Goal: Information Seeking & Learning: Learn about a topic

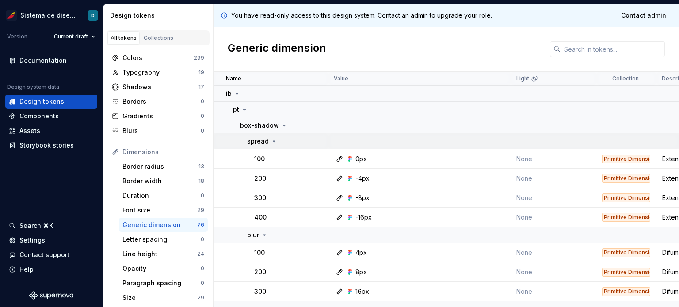
click at [271, 145] on icon at bounding box center [274, 141] width 7 height 7
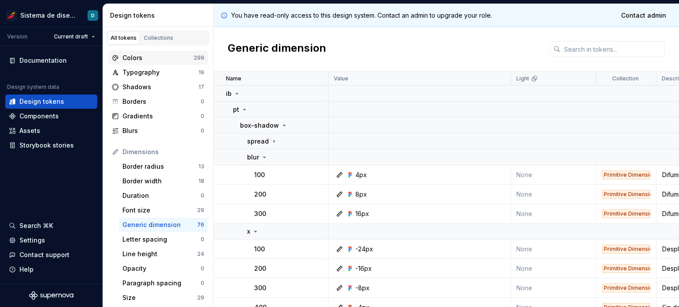
click at [137, 58] on div "Colors" at bounding box center [157, 58] width 71 height 9
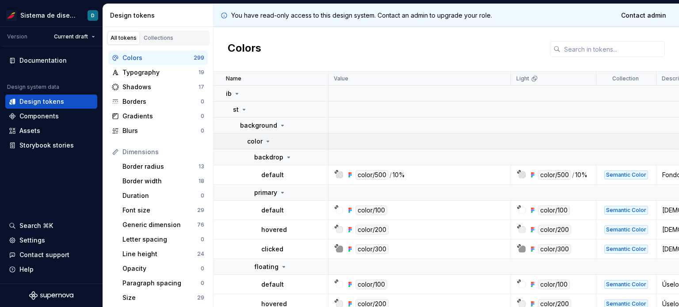
click at [265, 139] on icon at bounding box center [267, 141] width 7 height 7
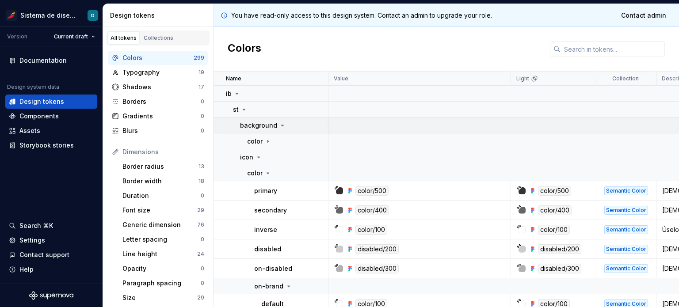
click at [283, 125] on icon at bounding box center [282, 125] width 7 height 7
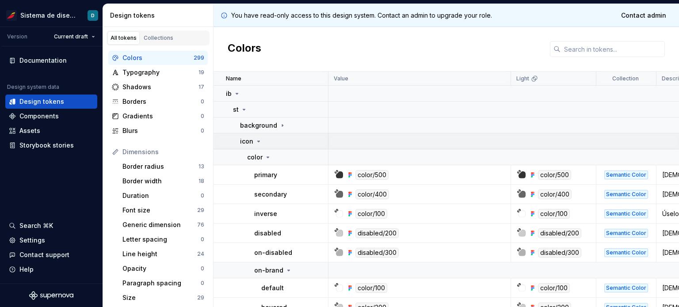
click at [256, 141] on icon at bounding box center [258, 141] width 7 height 7
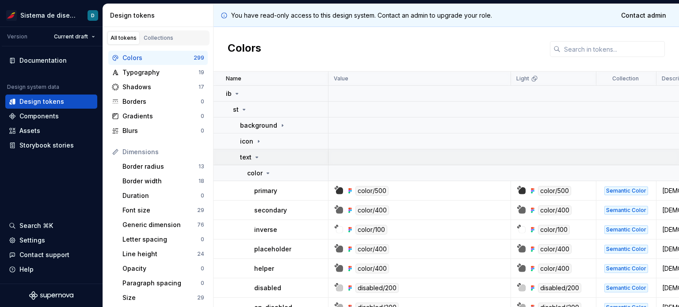
click at [260, 157] on div "text" at bounding box center [250, 157] width 20 height 9
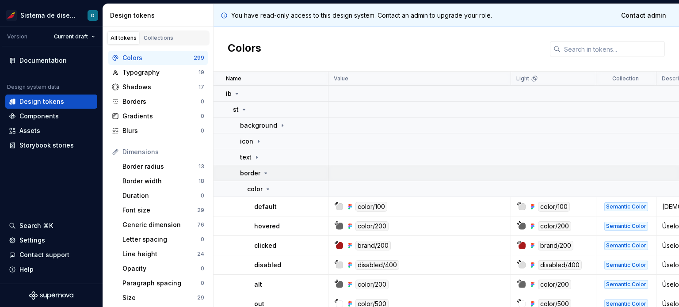
click at [265, 172] on icon at bounding box center [265, 173] width 7 height 7
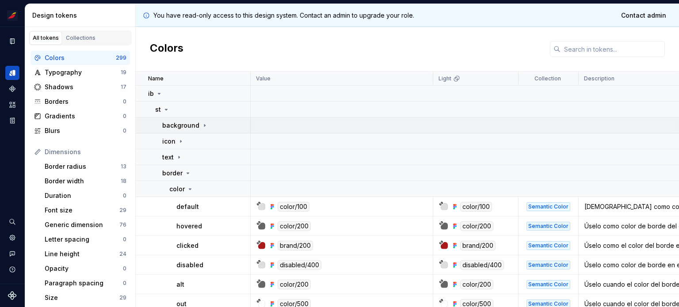
click at [204, 124] on icon at bounding box center [204, 125] width 1 height 2
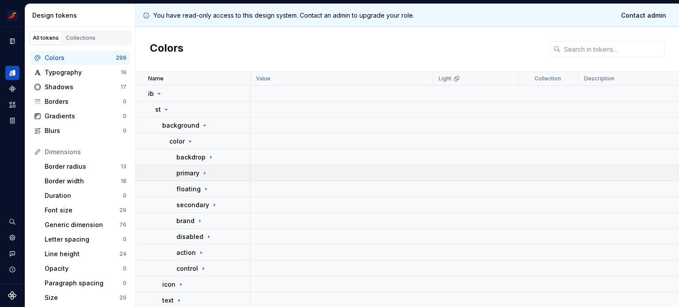
click at [204, 177] on div "primary" at bounding box center [192, 173] width 32 height 9
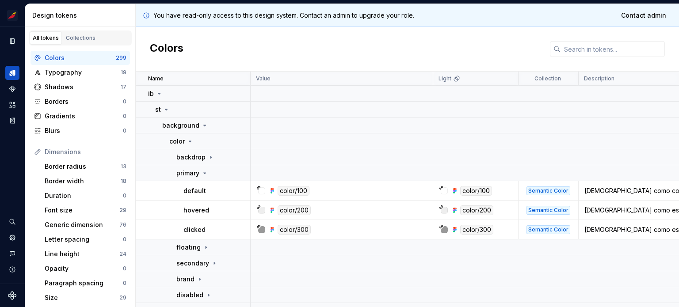
click at [170, 16] on p "You have read-only access to this design system. Contact an admin to upgrade yo…" at bounding box center [283, 15] width 261 height 9
click at [203, 175] on icon at bounding box center [204, 173] width 7 height 7
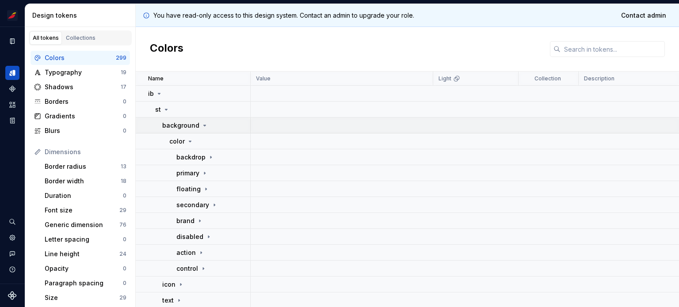
click at [202, 128] on icon at bounding box center [204, 125] width 7 height 7
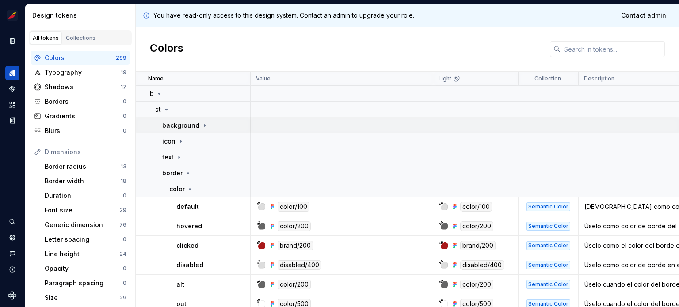
click at [202, 128] on icon at bounding box center [204, 125] width 7 height 7
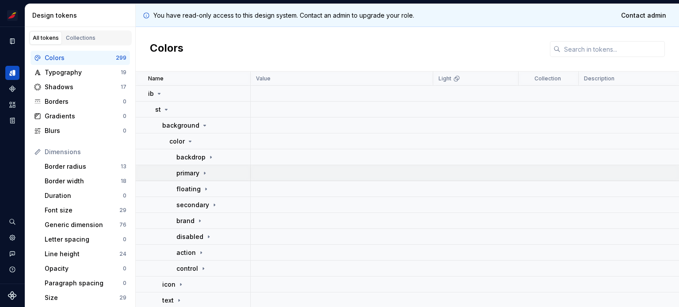
click at [201, 174] on icon at bounding box center [204, 173] width 7 height 7
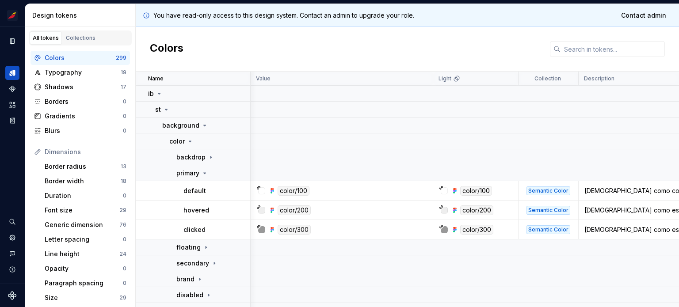
scroll to position [0, 94]
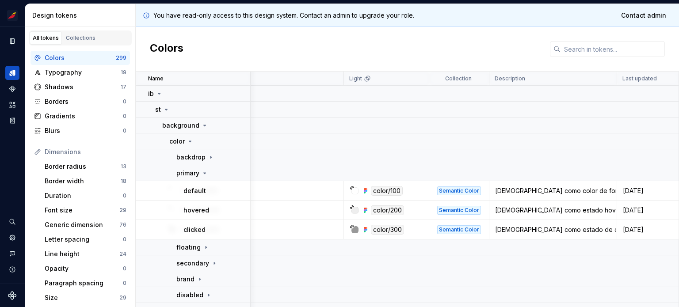
click at [608, 194] on div "[DEMOGRAPHIC_DATA] como color de fondo principal para el contenido de la interf…" at bounding box center [553, 191] width 126 height 9
click at [203, 175] on icon at bounding box center [204, 173] width 7 height 7
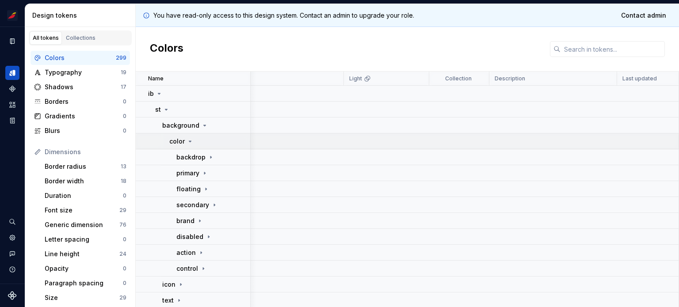
scroll to position [6, 0]
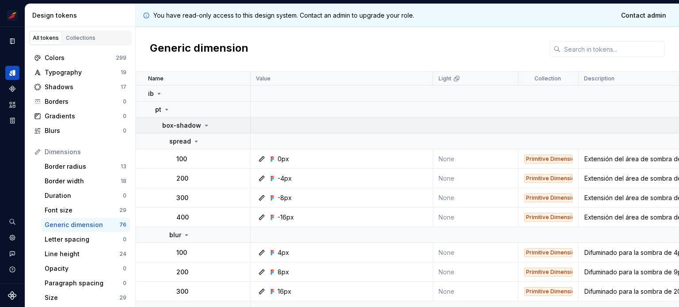
scroll to position [0, 94]
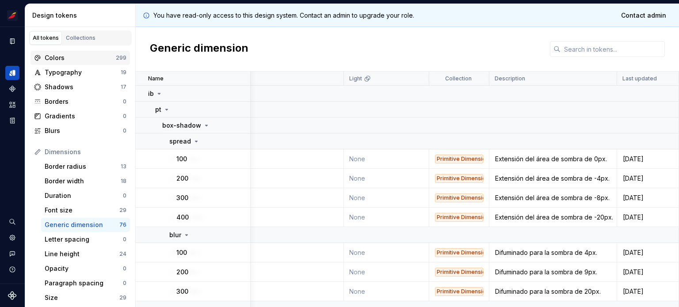
click at [67, 58] on div "Colors" at bounding box center [80, 58] width 71 height 9
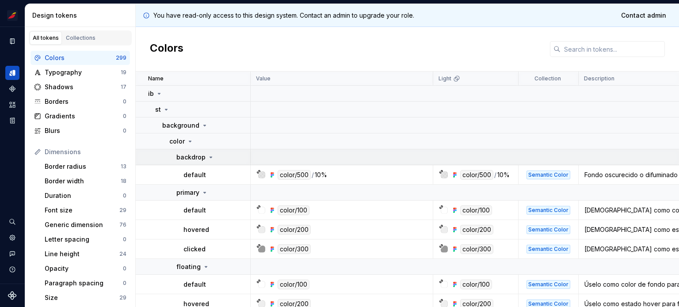
click at [207, 159] on icon at bounding box center [210, 157] width 7 height 7
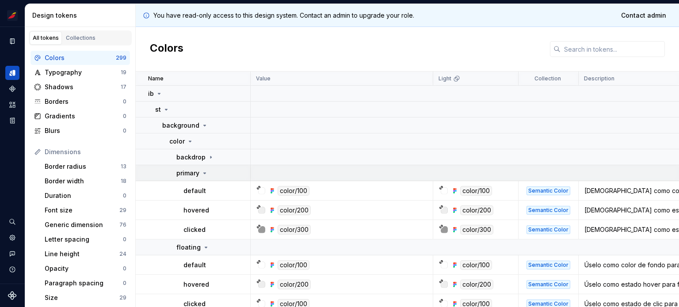
click at [205, 175] on icon at bounding box center [204, 173] width 7 height 7
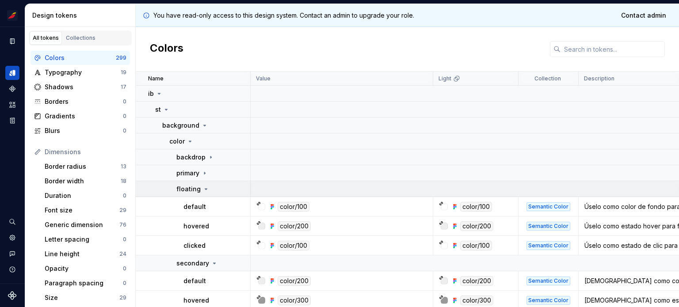
click at [203, 192] on icon at bounding box center [206, 189] width 7 height 7
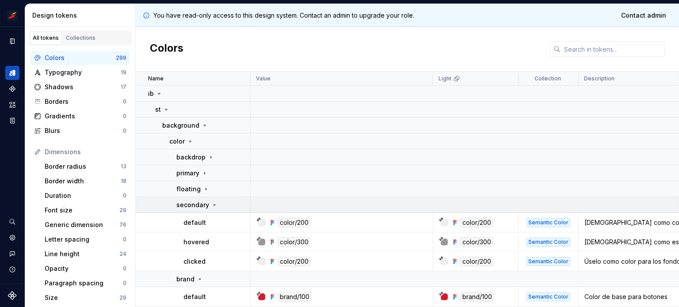
click at [214, 204] on icon at bounding box center [214, 205] width 7 height 7
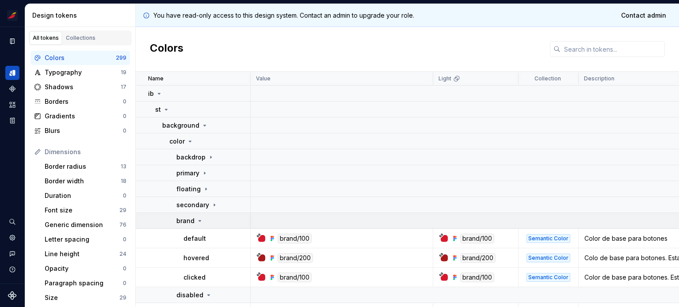
click at [200, 219] on icon at bounding box center [199, 221] width 7 height 7
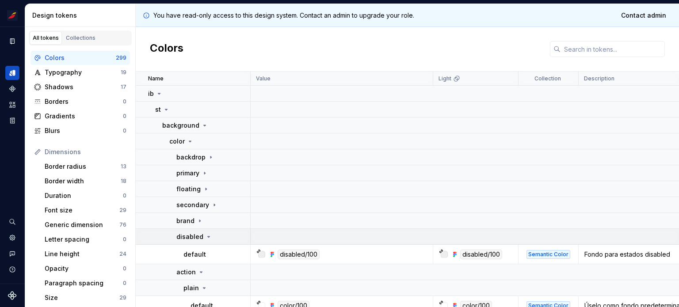
click at [206, 234] on icon at bounding box center [208, 236] width 7 height 7
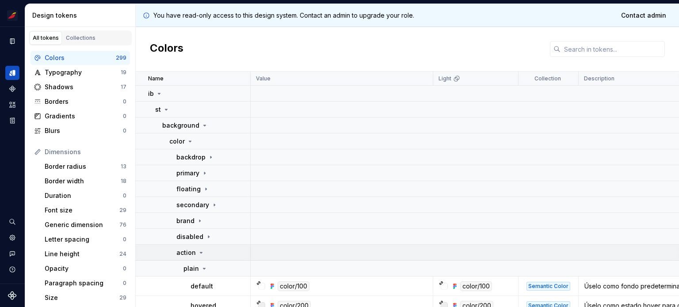
click at [201, 253] on icon at bounding box center [201, 252] width 7 height 7
click at [201, 265] on icon at bounding box center [203, 268] width 7 height 7
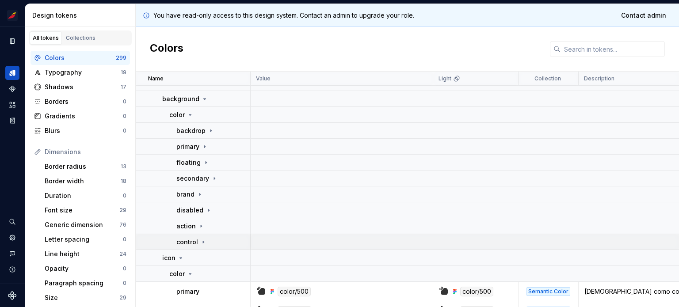
scroll to position [27, 0]
click at [207, 146] on icon at bounding box center [204, 145] width 7 height 7
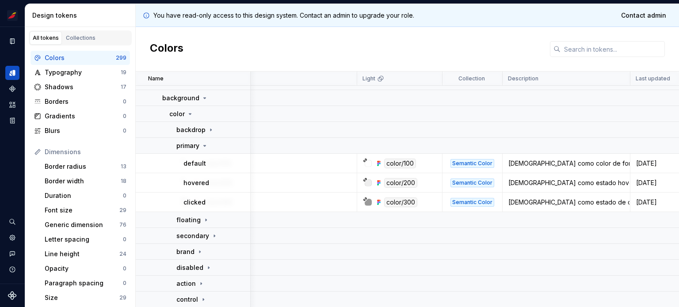
scroll to position [27, 94]
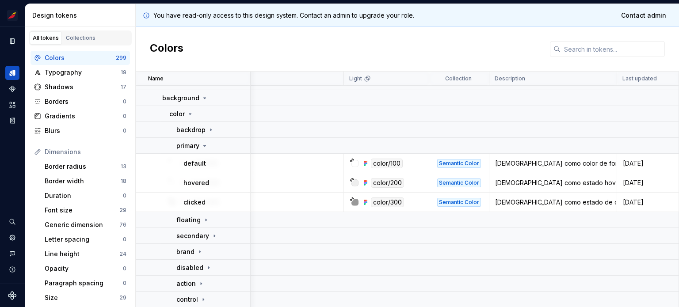
click at [604, 162] on div "[DEMOGRAPHIC_DATA] como color de fondo principal para el contenido de la interf…" at bounding box center [553, 163] width 126 height 9
click at [551, 177] on td "[DEMOGRAPHIC_DATA] como estado hover para fondos primarios." at bounding box center [553, 182] width 128 height 19
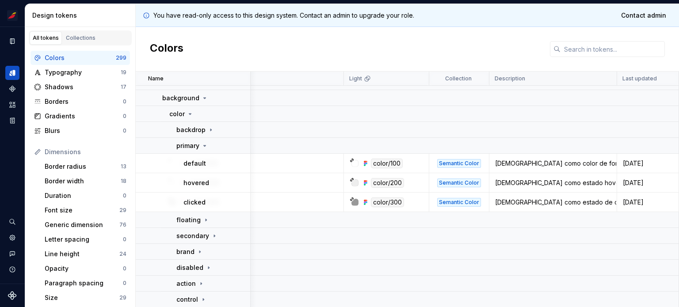
click at [611, 79] on div "Description" at bounding box center [553, 79] width 128 height 14
click at [204, 143] on icon at bounding box center [204, 145] width 7 height 7
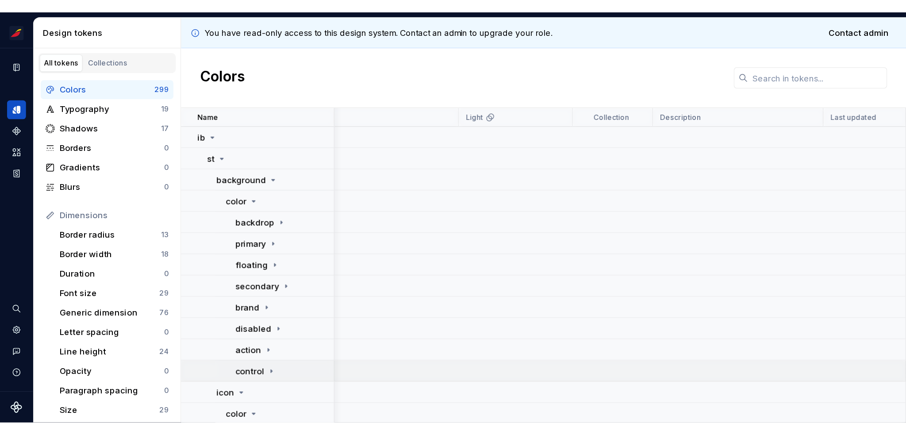
scroll to position [2, 94]
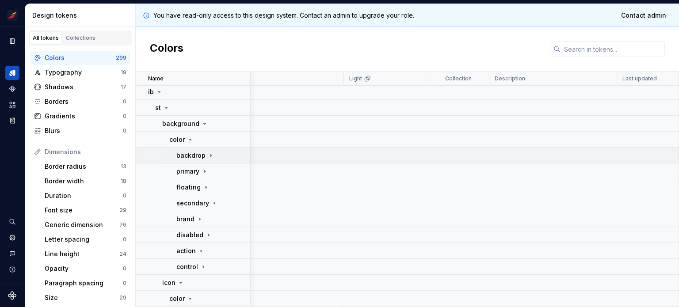
click at [210, 157] on icon at bounding box center [210, 155] width 7 height 7
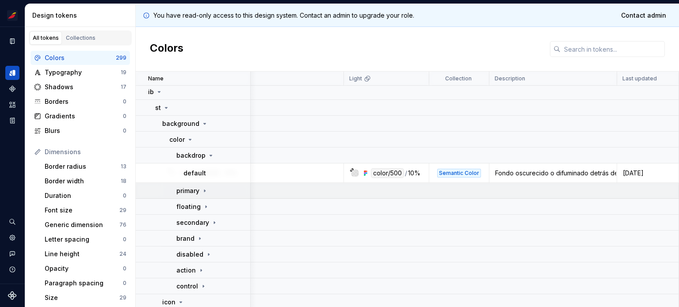
click at [205, 192] on icon at bounding box center [204, 190] width 7 height 7
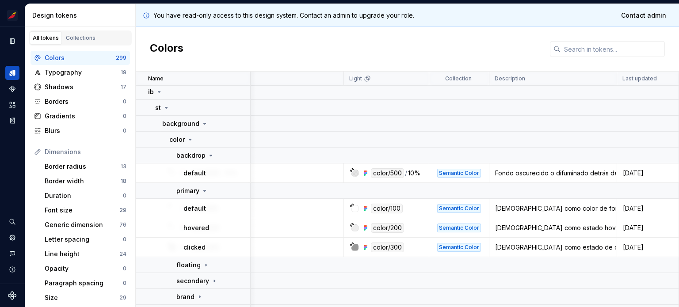
click at [597, 248] on div "[DEMOGRAPHIC_DATA] como estado de clic para fondos primarios" at bounding box center [553, 247] width 126 height 9
drag, startPoint x: 288, startPoint y: 173, endPoint x: 210, endPoint y: 157, distance: 79.9
click at [210, 157] on icon at bounding box center [210, 155] width 7 height 7
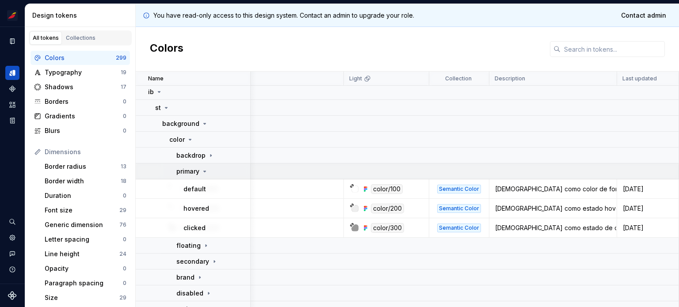
click at [203, 172] on icon at bounding box center [204, 171] width 7 height 7
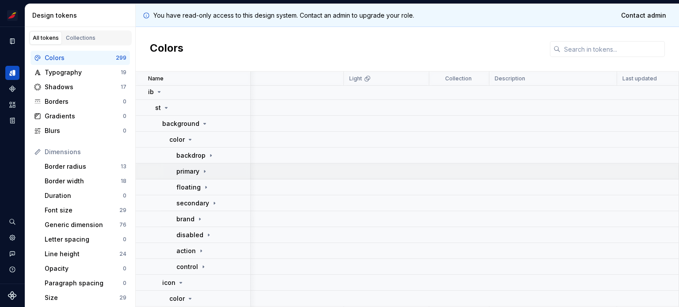
click at [203, 173] on icon at bounding box center [204, 171] width 7 height 7
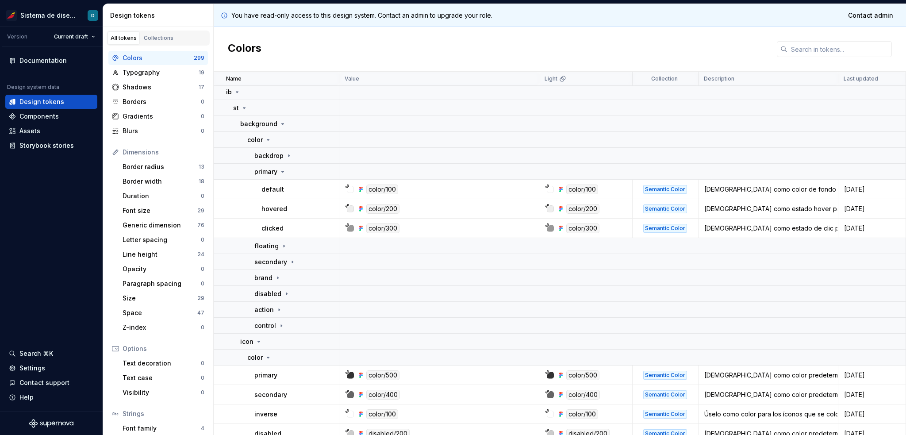
scroll to position [2, 0]
click at [283, 173] on icon at bounding box center [282, 171] width 7 height 7
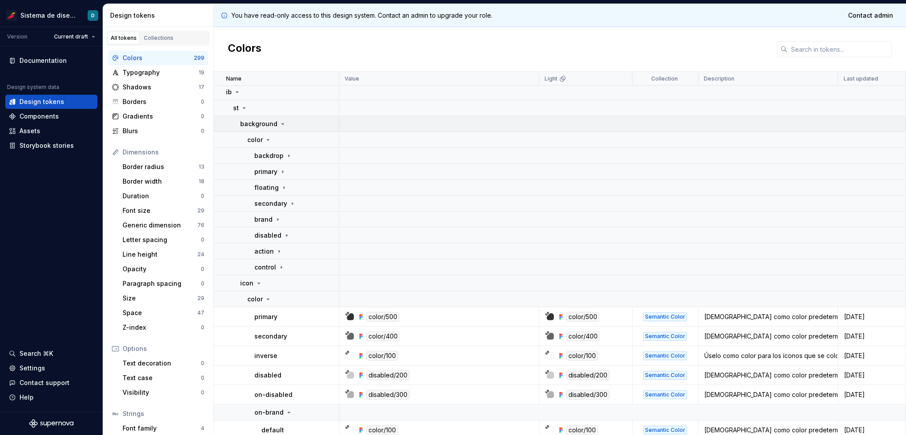
click at [281, 122] on icon at bounding box center [282, 123] width 7 height 7
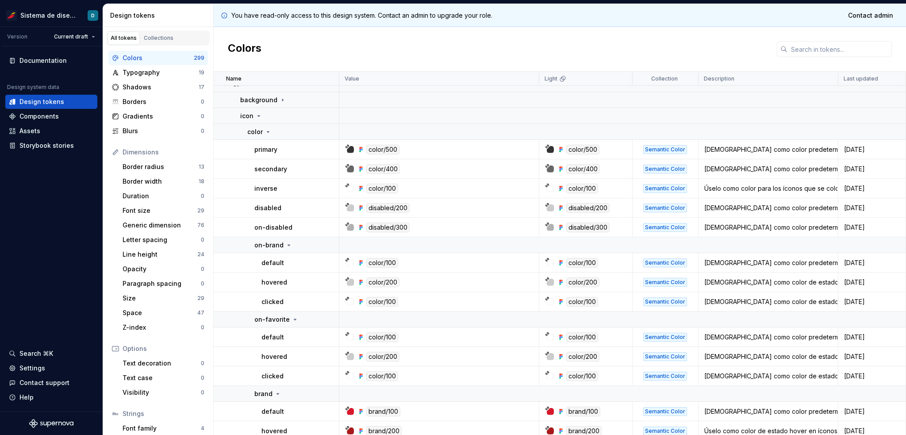
scroll to position [19, 0]
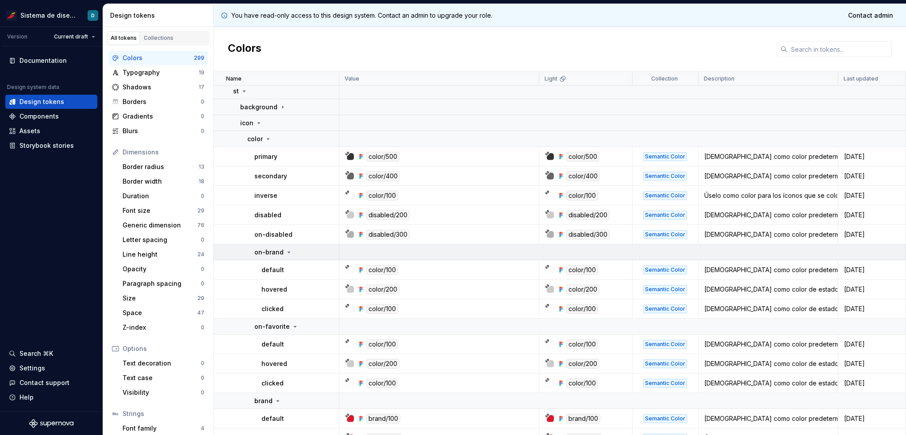
click at [286, 256] on div "on-brand" at bounding box center [273, 252] width 38 height 9
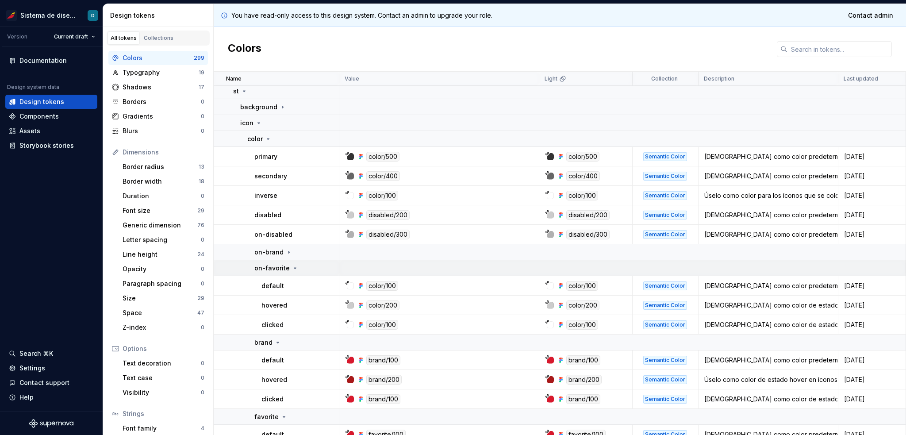
click at [292, 265] on icon at bounding box center [294, 267] width 7 height 7
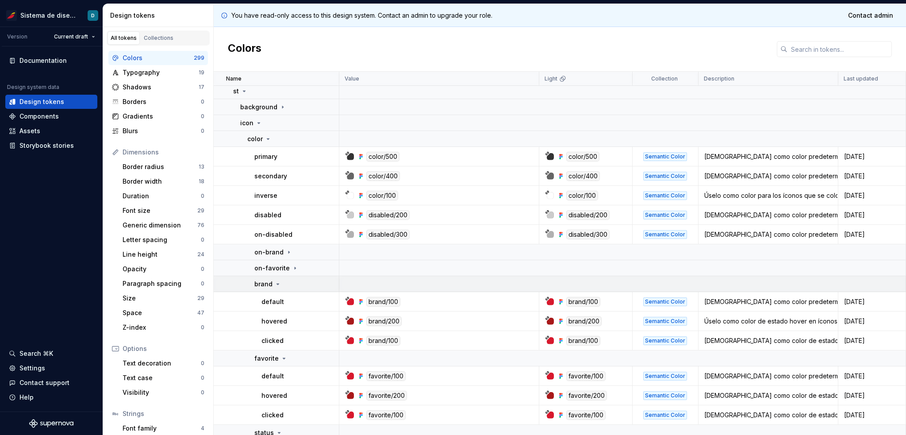
click at [275, 285] on icon at bounding box center [277, 283] width 7 height 7
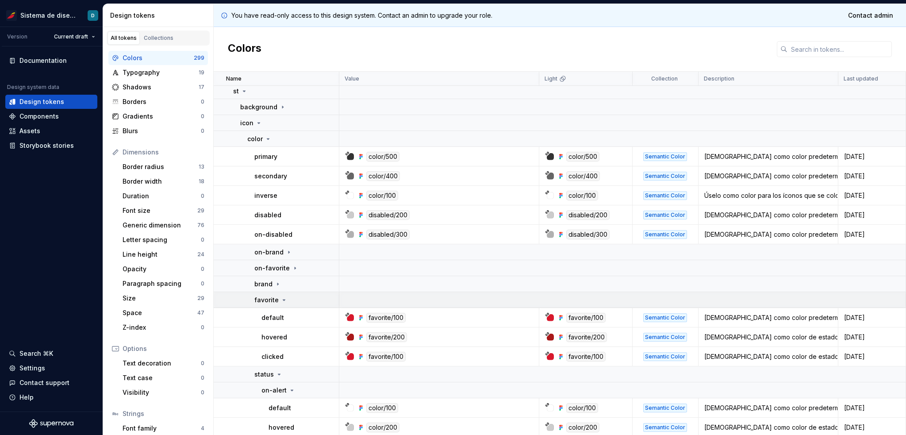
click at [281, 302] on icon at bounding box center [283, 299] width 7 height 7
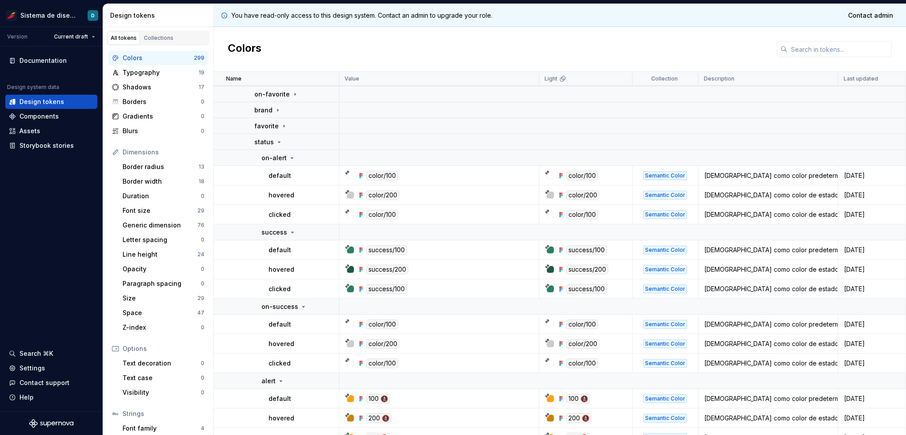
scroll to position [193, 0]
click at [306, 307] on div "default" at bounding box center [303, 398] width 70 height 9
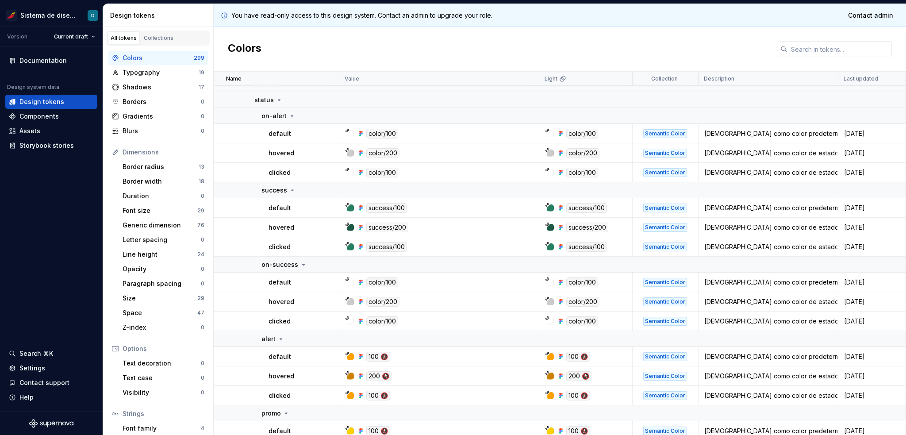
scroll to position [233, 0]
click at [288, 121] on td "on-alert" at bounding box center [277, 117] width 126 height 16
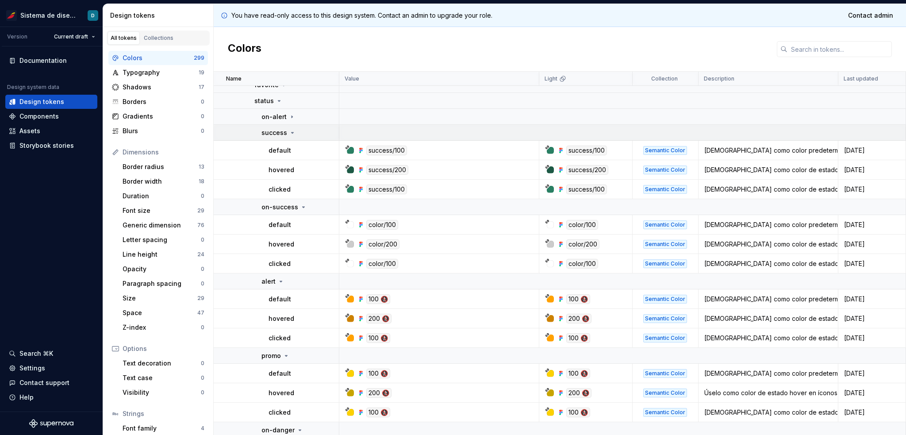
click at [289, 132] on icon at bounding box center [292, 132] width 7 height 7
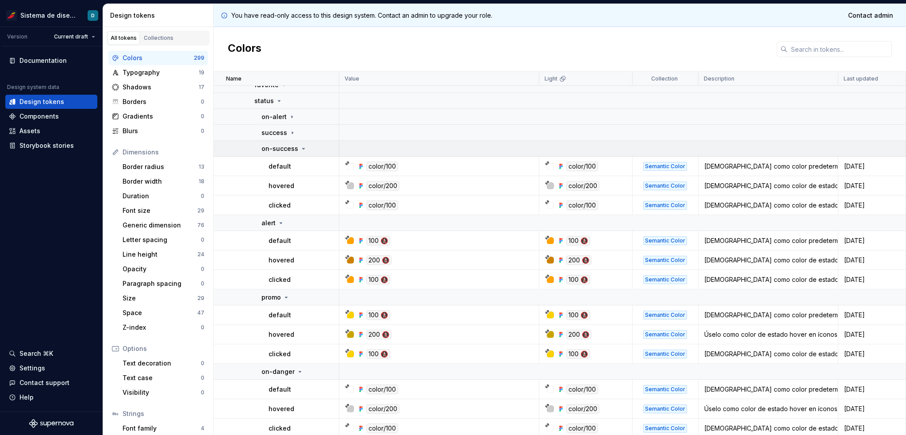
click at [300, 146] on icon at bounding box center [303, 148] width 7 height 7
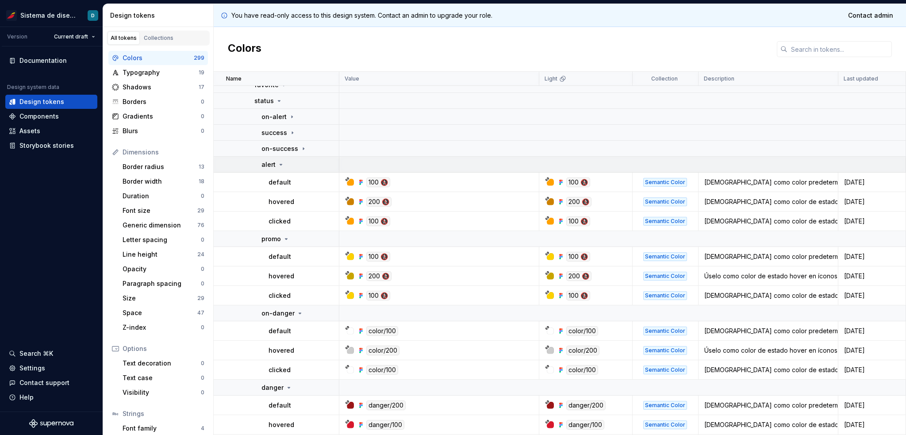
click at [279, 163] on icon at bounding box center [280, 164] width 7 height 7
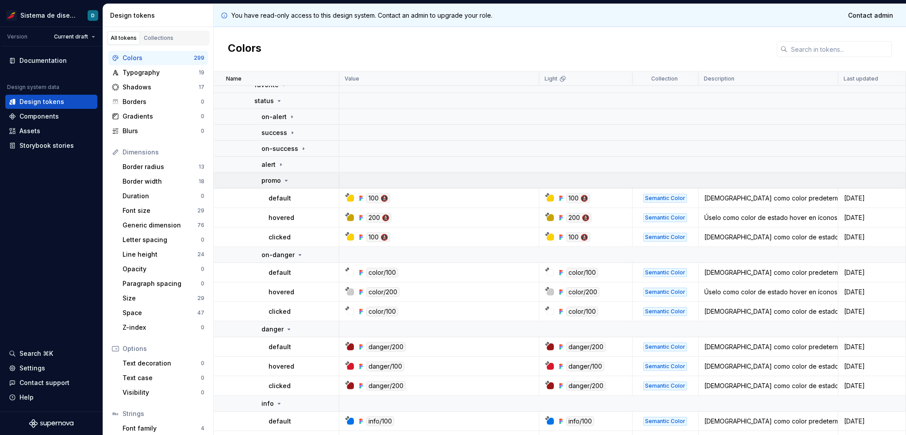
click at [283, 180] on icon at bounding box center [286, 180] width 7 height 7
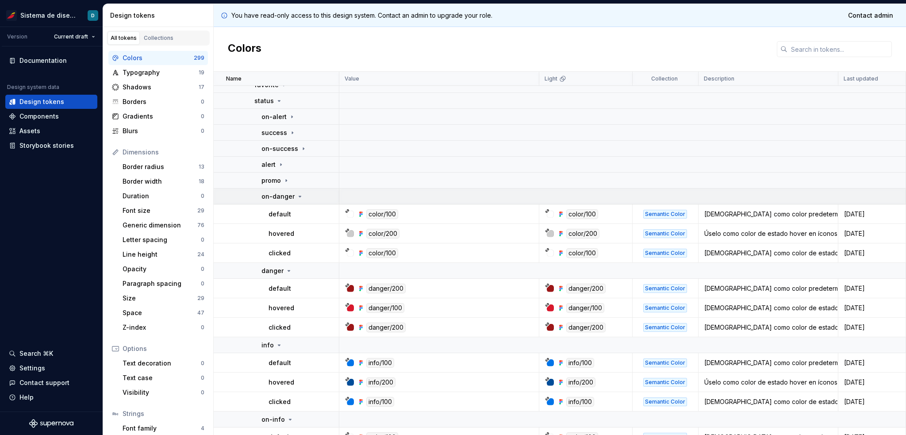
click at [293, 195] on div "on-danger" at bounding box center [282, 196] width 42 height 9
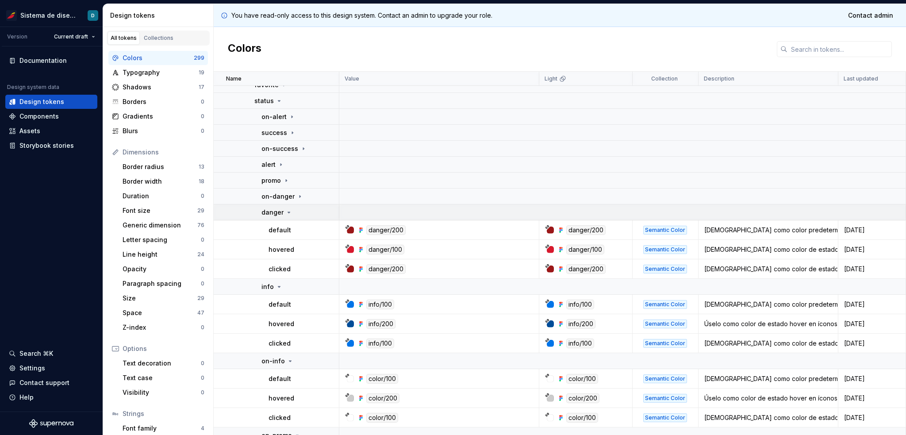
click at [288, 212] on icon at bounding box center [289, 212] width 2 height 1
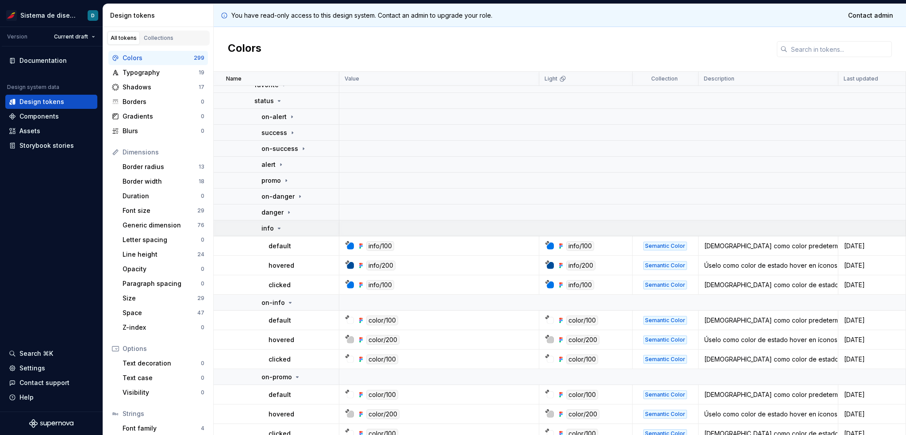
click at [280, 226] on icon at bounding box center [278, 228] width 7 height 7
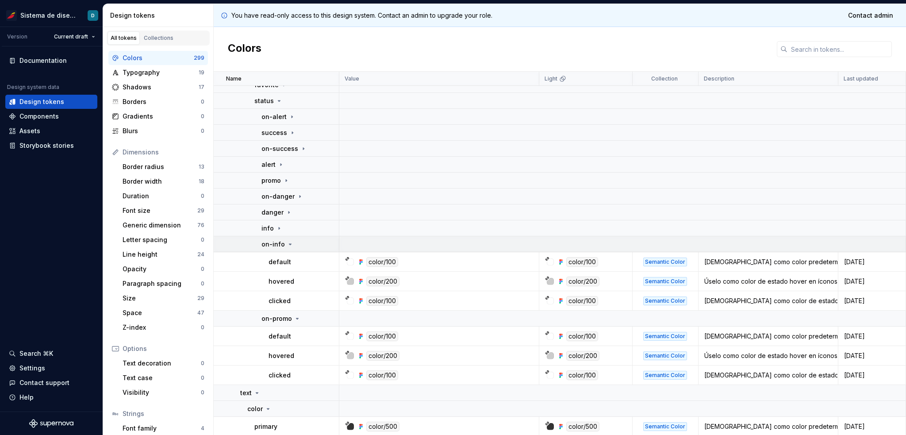
click at [289, 246] on icon at bounding box center [290, 244] width 7 height 7
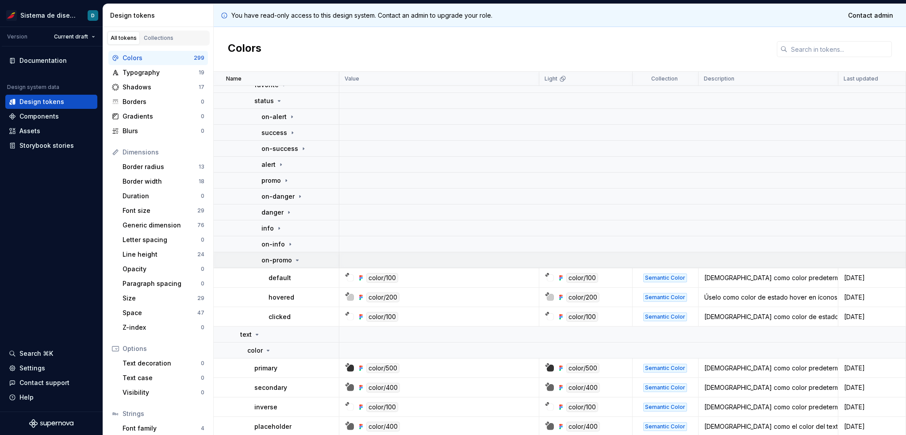
click at [298, 260] on icon at bounding box center [297, 259] width 7 height 7
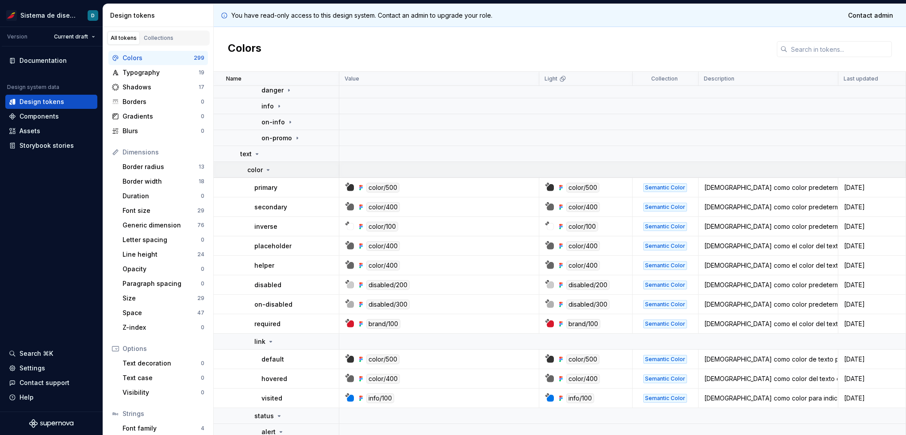
scroll to position [355, 0]
click at [271, 307] on icon at bounding box center [270, 341] width 7 height 7
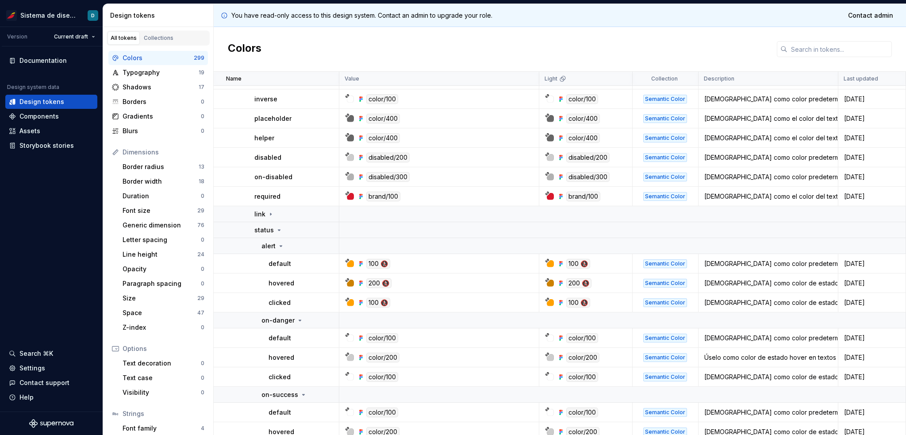
scroll to position [483, 0]
click at [282, 251] on td "alert" at bounding box center [277, 246] width 126 height 16
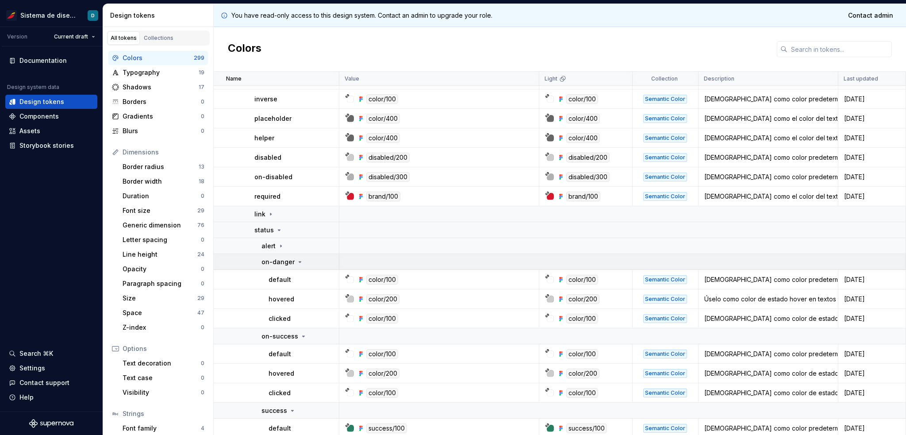
click at [301, 262] on div "on-danger" at bounding box center [299, 261] width 77 height 9
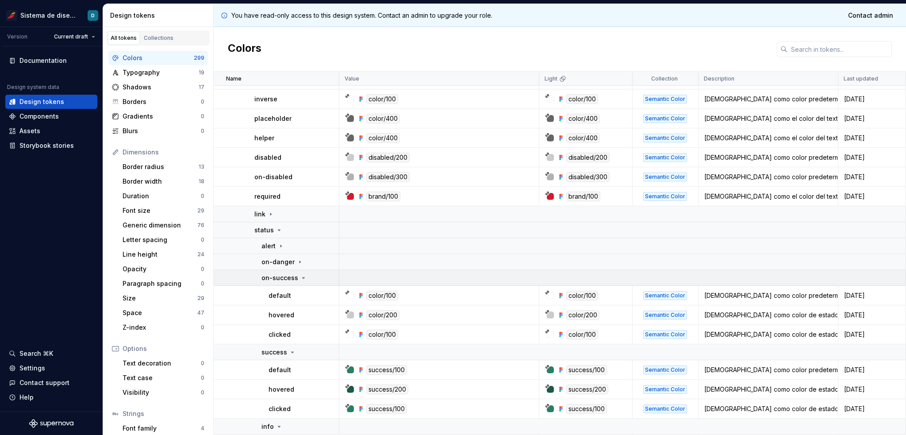
click at [300, 278] on icon at bounding box center [303, 277] width 7 height 7
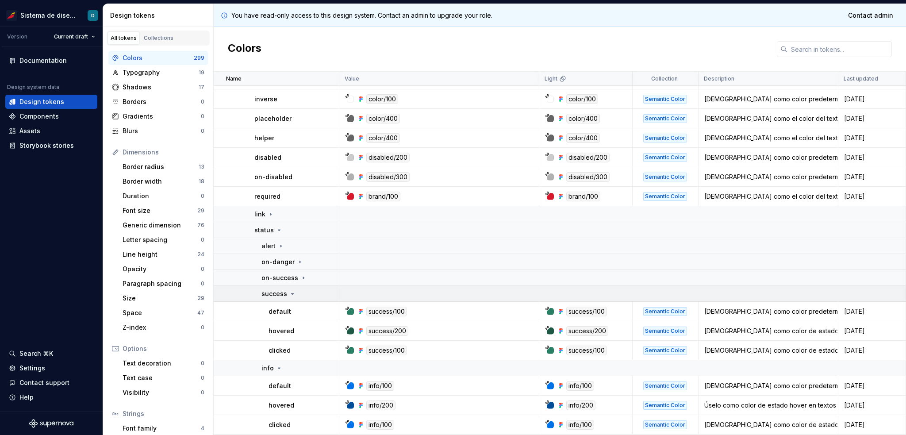
click at [291, 294] on icon at bounding box center [292, 293] width 7 height 7
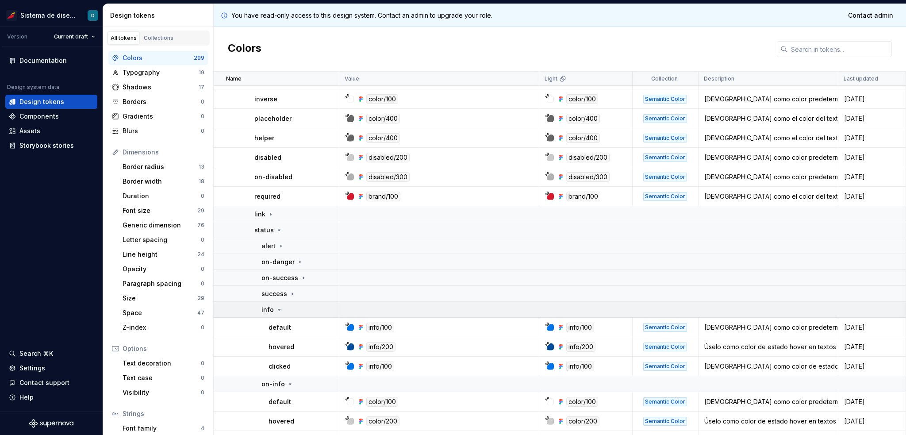
click at [279, 307] on icon at bounding box center [278, 309] width 7 height 7
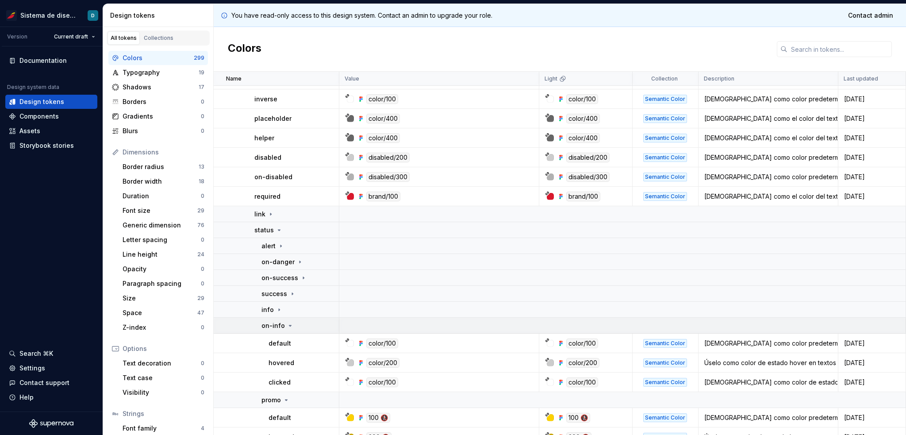
click at [289, 307] on icon at bounding box center [290, 325] width 2 height 1
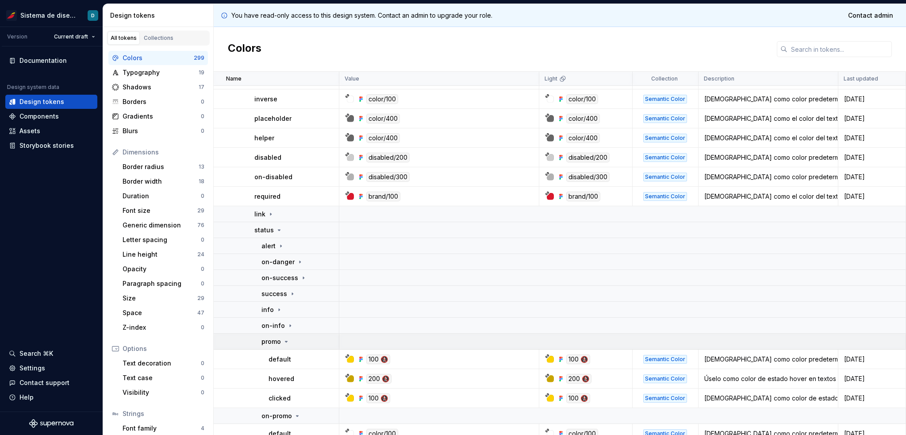
click at [287, 307] on icon at bounding box center [286, 341] width 7 height 7
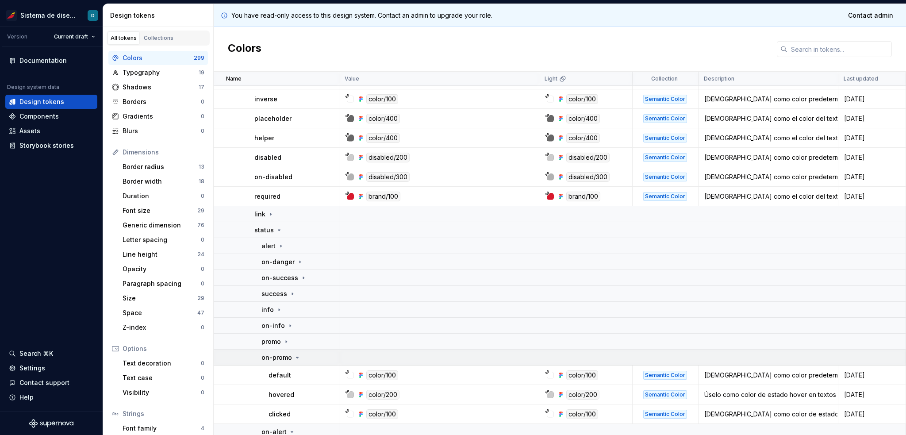
click at [299, 307] on div "on-promo" at bounding box center [299, 357] width 77 height 9
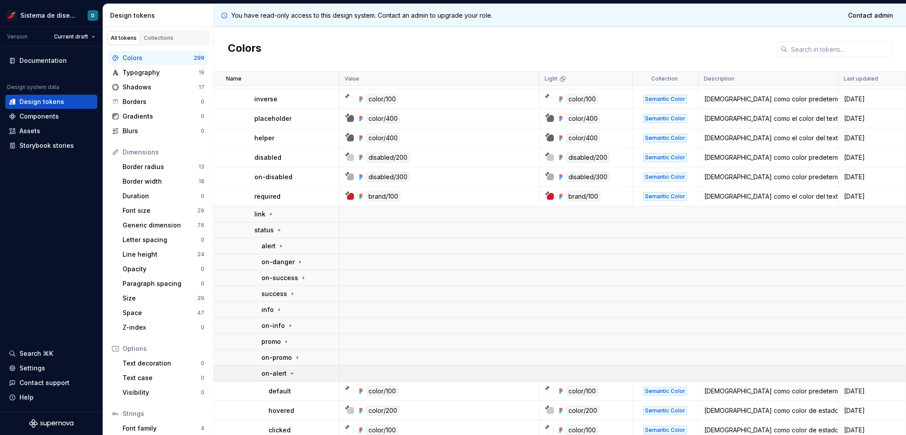
click at [291, 307] on icon at bounding box center [292, 373] width 2 height 1
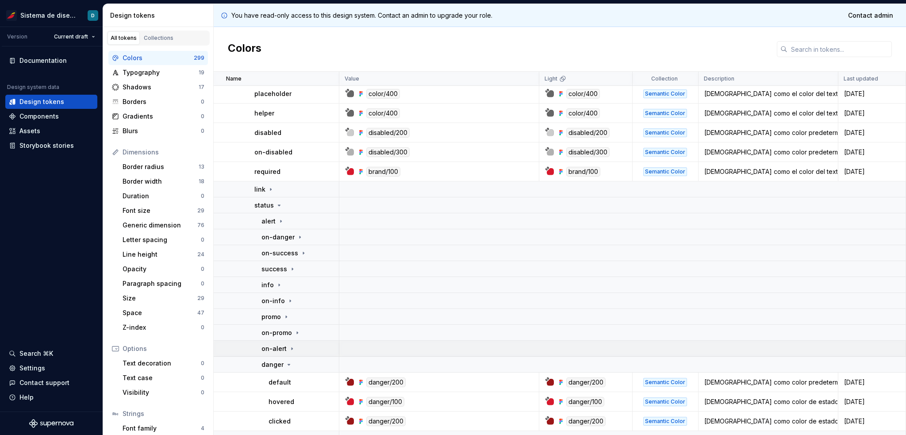
scroll to position [508, 0]
click at [288, 307] on icon at bounding box center [288, 364] width 7 height 7
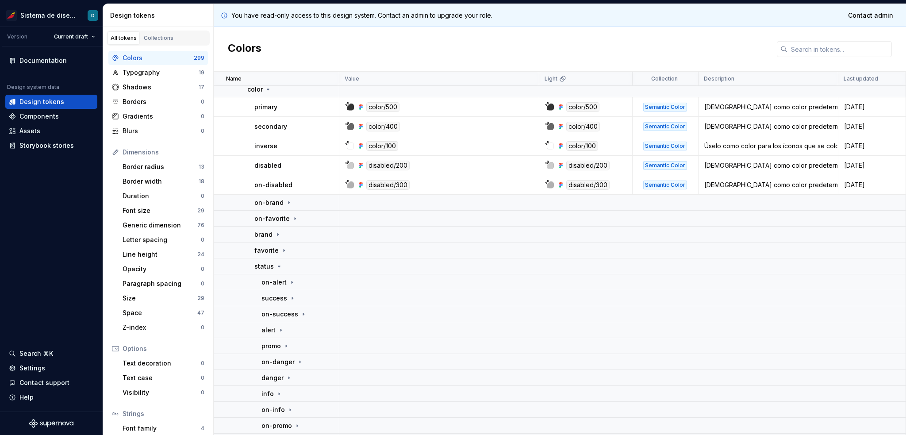
scroll to position [73, 0]
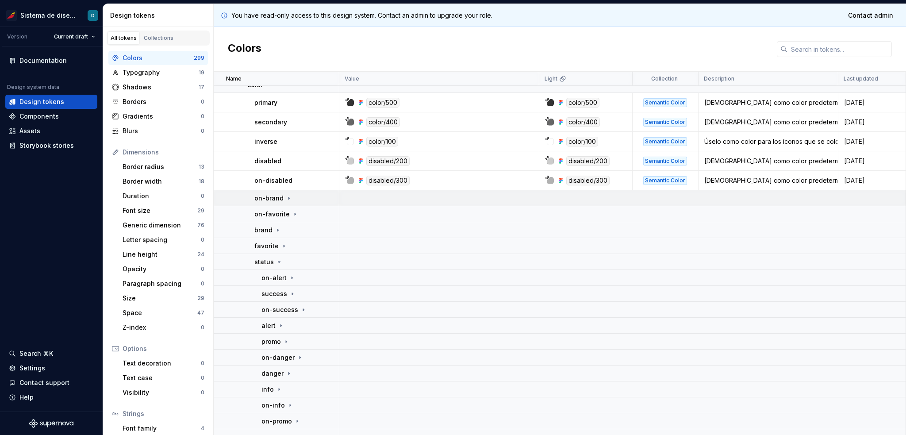
click at [288, 200] on icon at bounding box center [288, 198] width 7 height 7
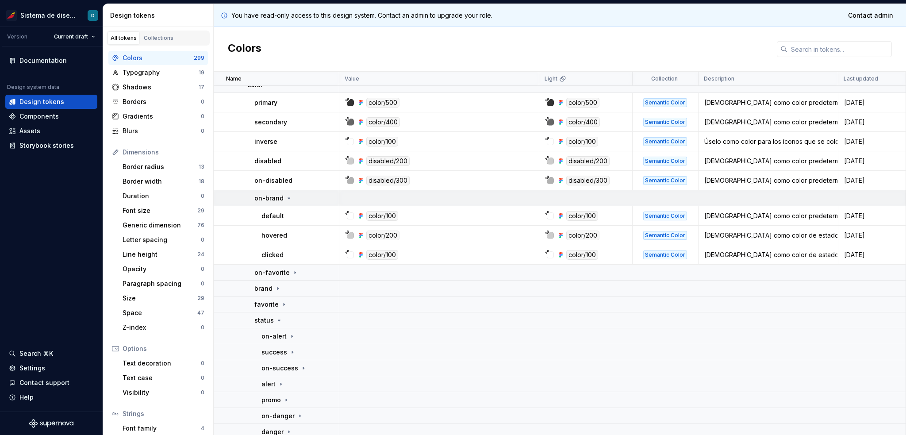
click at [287, 199] on icon at bounding box center [288, 198] width 7 height 7
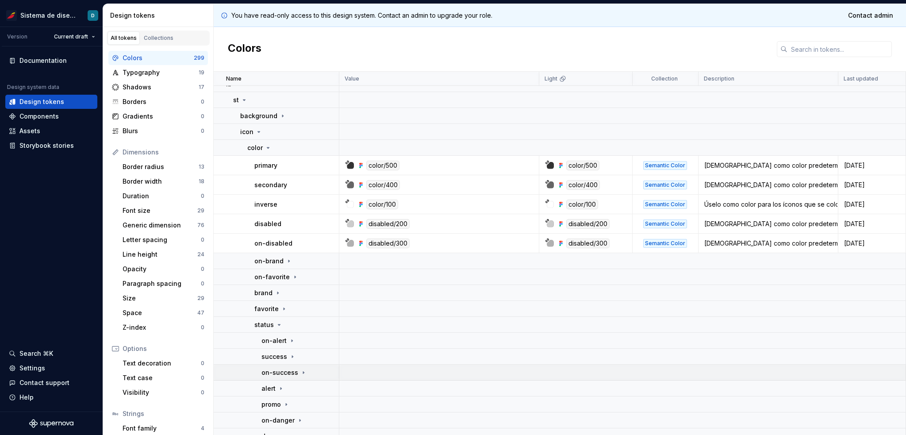
scroll to position [0, 0]
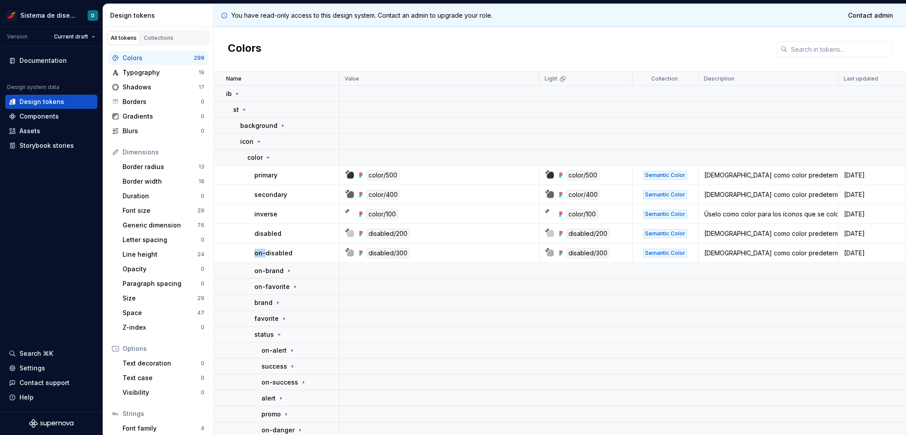
drag, startPoint x: 254, startPoint y: 253, endPoint x: 264, endPoint y: 253, distance: 9.7
click at [264, 253] on p "on-disabled" at bounding box center [273, 252] width 38 height 9
click at [286, 270] on icon at bounding box center [288, 270] width 7 height 7
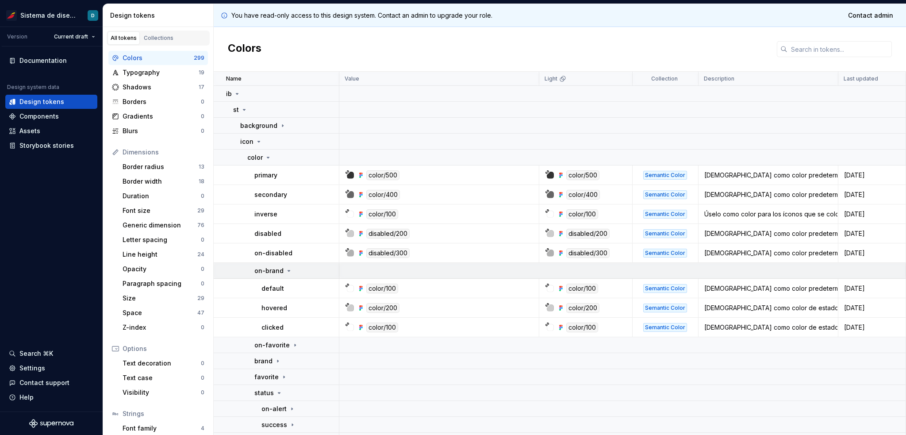
click at [286, 270] on icon at bounding box center [288, 270] width 7 height 7
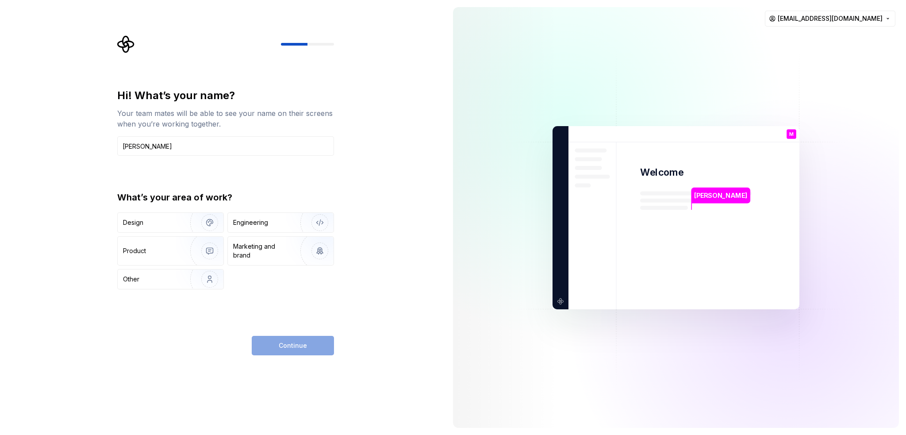
type input "Maite"
click at [306, 345] on div "Continue" at bounding box center [293, 345] width 82 height 19
click at [167, 249] on div "Product" at bounding box center [152, 250] width 58 height 9
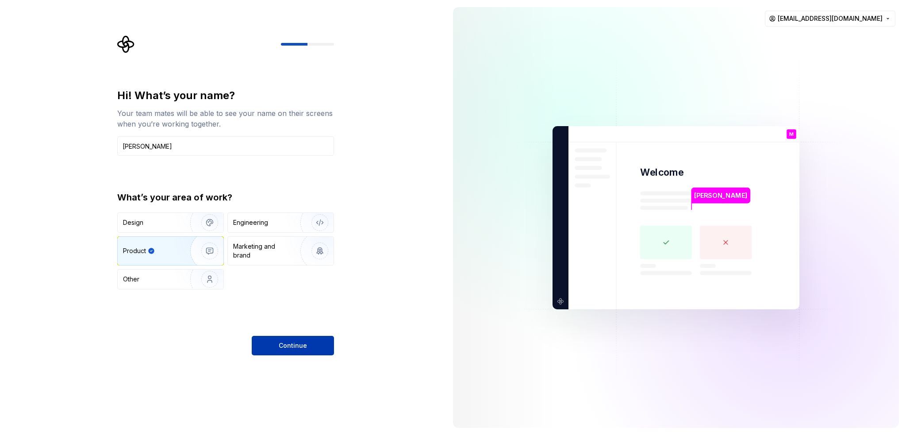
click at [319, 353] on button "Continue" at bounding box center [293, 345] width 82 height 19
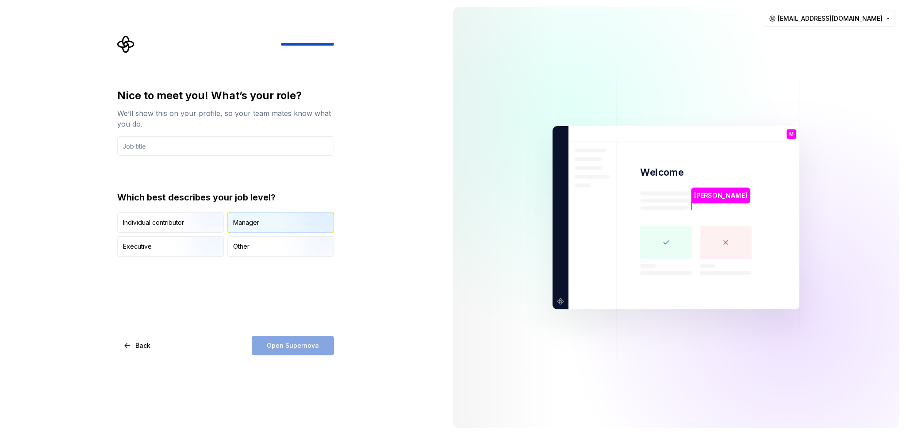
click at [252, 226] on div "Manager" at bounding box center [246, 222] width 26 height 9
click at [279, 344] on div "Open Supernova" at bounding box center [293, 345] width 82 height 19
click at [215, 145] on input "text" at bounding box center [225, 145] width 217 height 19
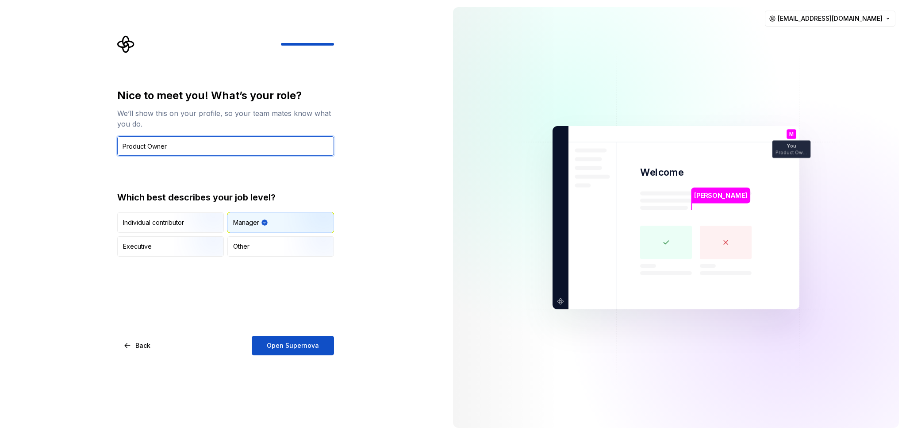
type input "Product Owner"
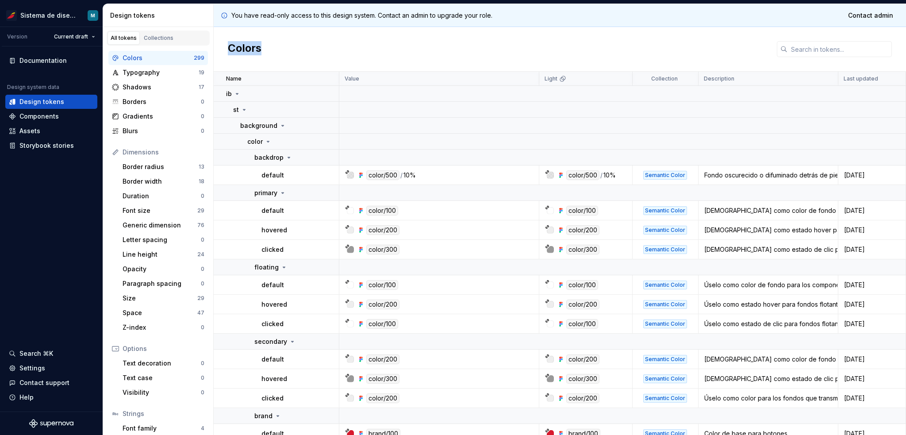
drag, startPoint x: 229, startPoint y: 43, endPoint x: 264, endPoint y: 46, distance: 34.6
click at [264, 46] on div "Colors" at bounding box center [560, 49] width 692 height 45
